Goal: Transaction & Acquisition: Purchase product/service

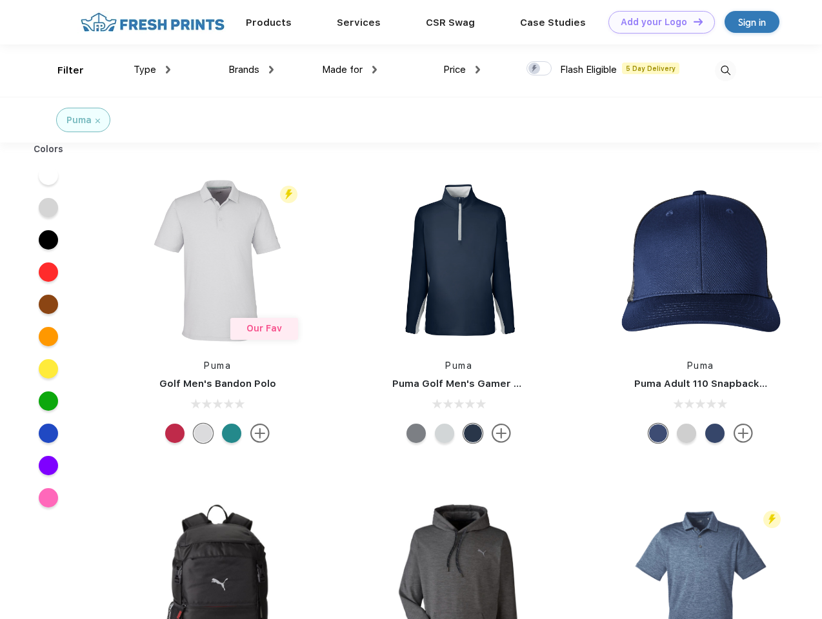
click at [657, 22] on link "Add your Logo Design Tool" at bounding box center [662, 22] width 106 height 23
click at [0, 0] on div "Design Tool" at bounding box center [0, 0] width 0 height 0
click at [692, 21] on link "Add your Logo Design Tool" at bounding box center [662, 22] width 106 height 23
click at [62, 70] on div "Filter" at bounding box center [70, 70] width 26 height 15
click at [152, 70] on span "Type" at bounding box center [145, 70] width 23 height 12
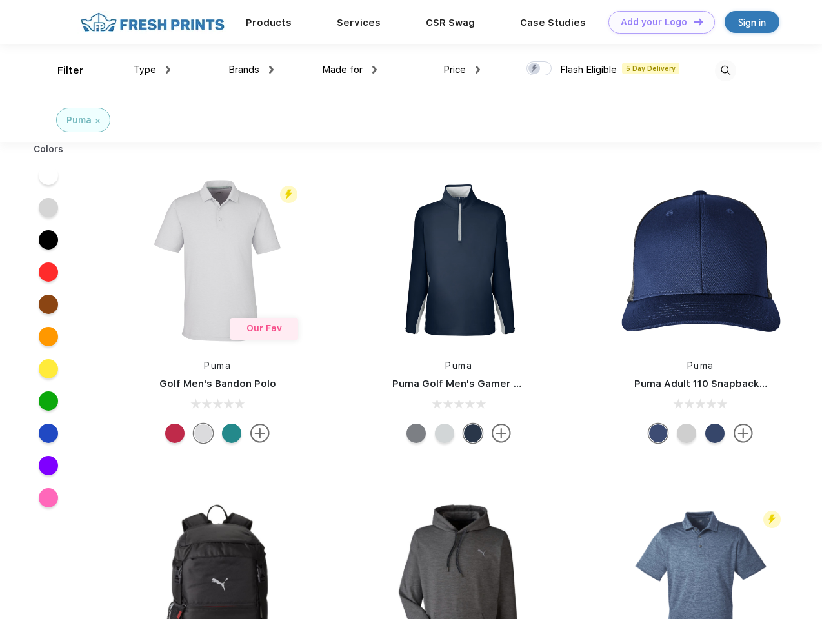
click at [251, 70] on span "Brands" at bounding box center [243, 70] width 31 height 12
click at [350, 70] on span "Made for" at bounding box center [342, 70] width 41 height 12
click at [462, 70] on span "Price" at bounding box center [454, 70] width 23 height 12
click at [539, 69] on div at bounding box center [539, 68] width 25 height 14
click at [535, 69] on input "checkbox" at bounding box center [531, 65] width 8 height 8
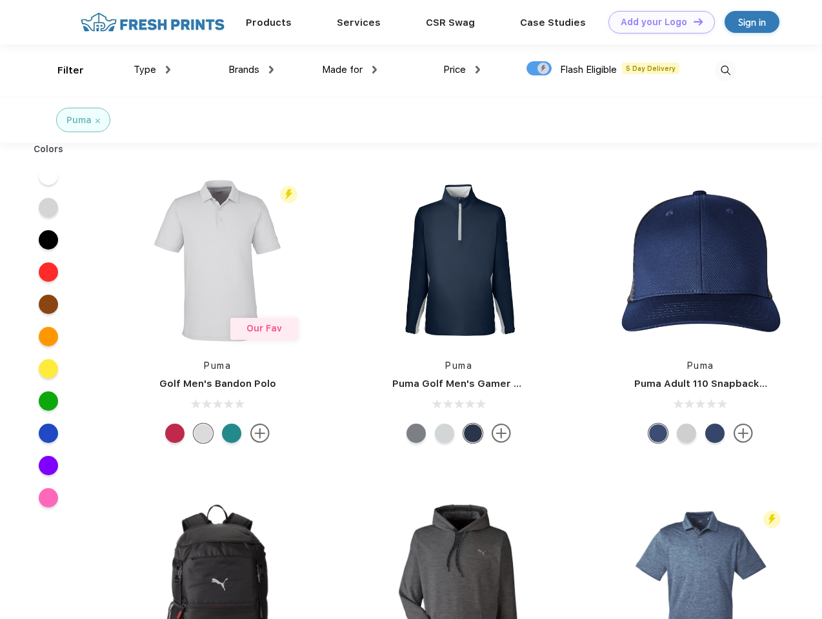
click at [725, 70] on img at bounding box center [725, 70] width 21 height 21
